Goal: Task Accomplishment & Management: Use online tool/utility

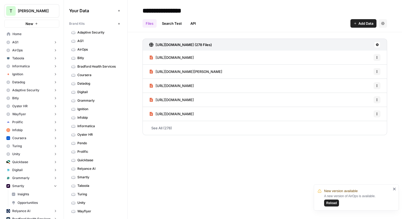
click at [19, 34] on span "Home" at bounding box center [34, 34] width 44 height 5
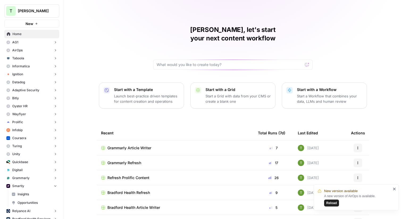
click at [141, 145] on span "Grammarly Article Writer" at bounding box center [129, 147] width 44 height 5
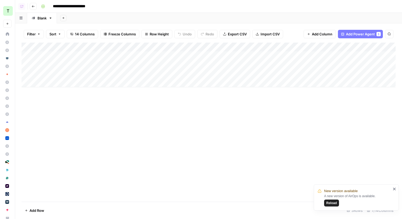
click at [33, 8] on icon "button" at bounding box center [33, 6] width 3 height 3
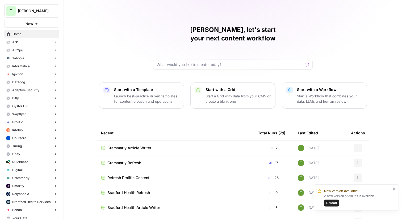
click at [128, 160] on span "Grammarly Refresh" at bounding box center [124, 162] width 34 height 5
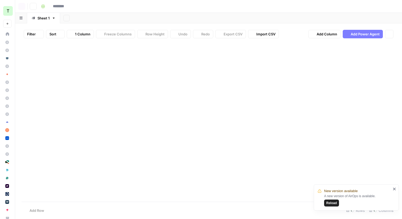
type input "**********"
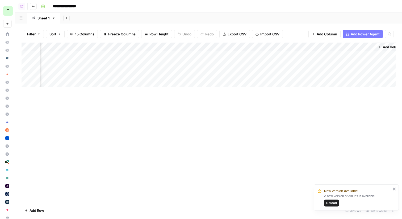
scroll to position [0, 646]
click at [258, 74] on div "Add Column" at bounding box center [209, 65] width 374 height 45
click at [353, 56] on div "Add Column" at bounding box center [209, 65] width 374 height 45
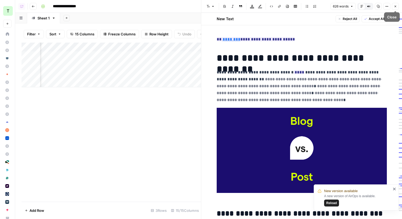
click at [394, 6] on icon "button" at bounding box center [395, 6] width 3 height 3
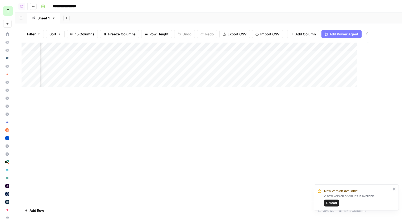
scroll to position [0, 640]
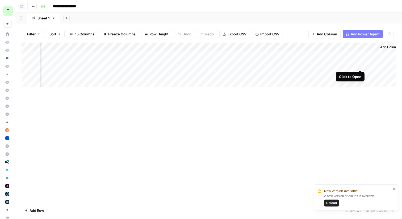
click at [360, 64] on div "Add Column" at bounding box center [209, 65] width 374 height 45
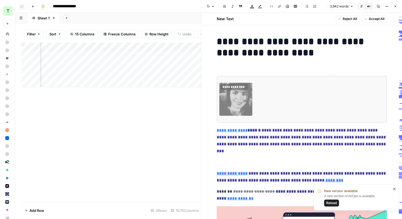
click at [394, 7] on icon "button" at bounding box center [395, 6] width 3 height 3
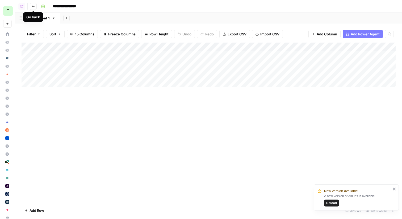
click at [33, 6] on icon "button" at bounding box center [33, 6] width 3 height 3
